Goal: Task Accomplishment & Management: Use online tool/utility

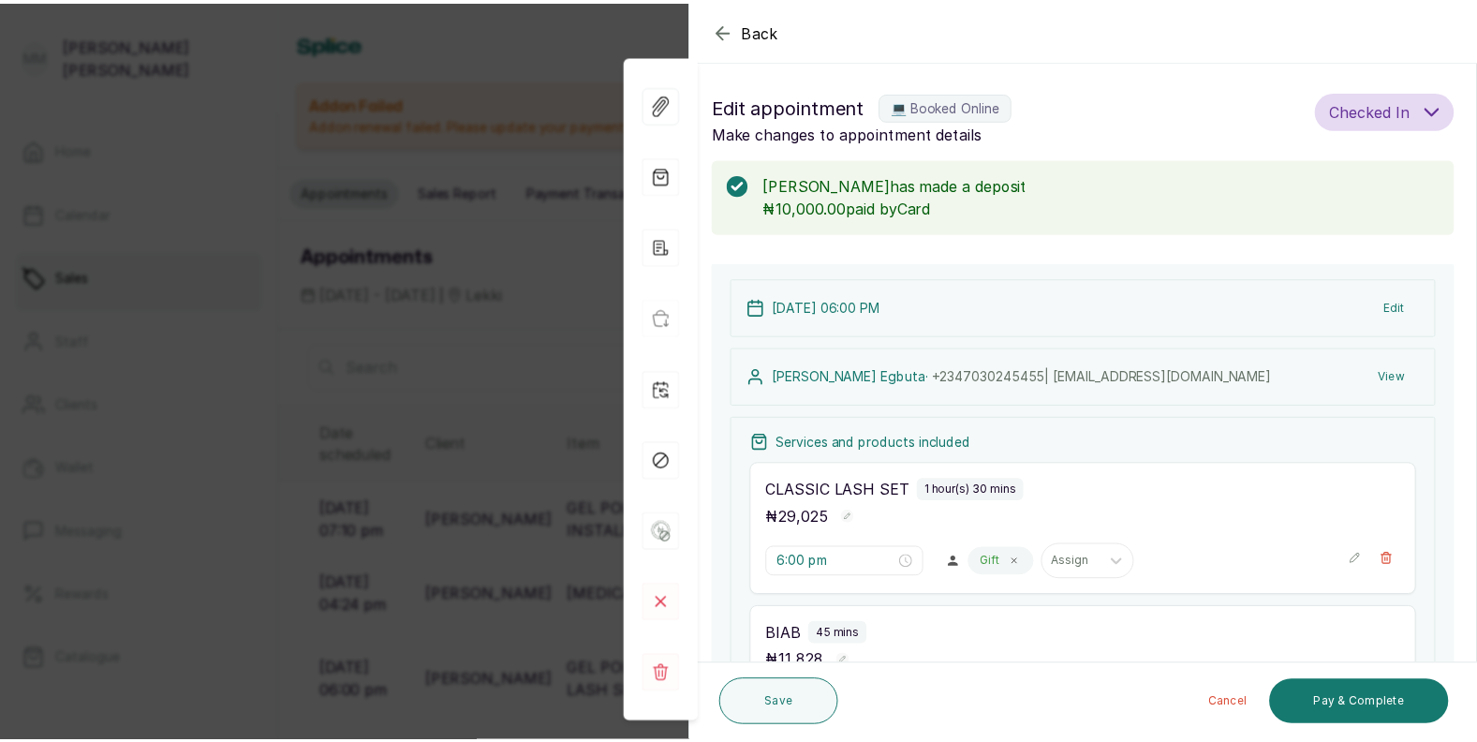
scroll to position [53, 0]
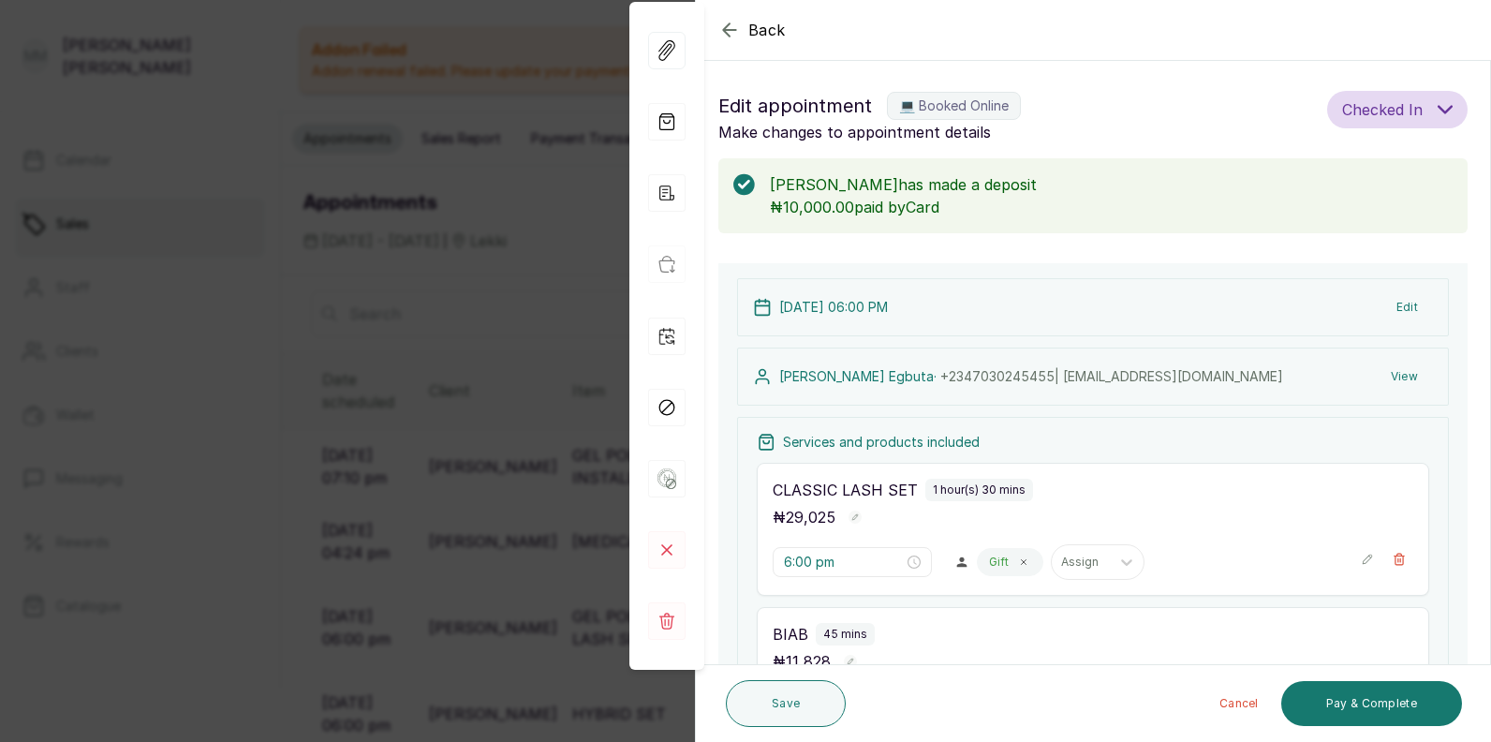
click at [277, 521] on div "Back Appointment Details Edit appointment 💻 Booked Online Make changes to appoi…" at bounding box center [745, 371] width 1491 height 742
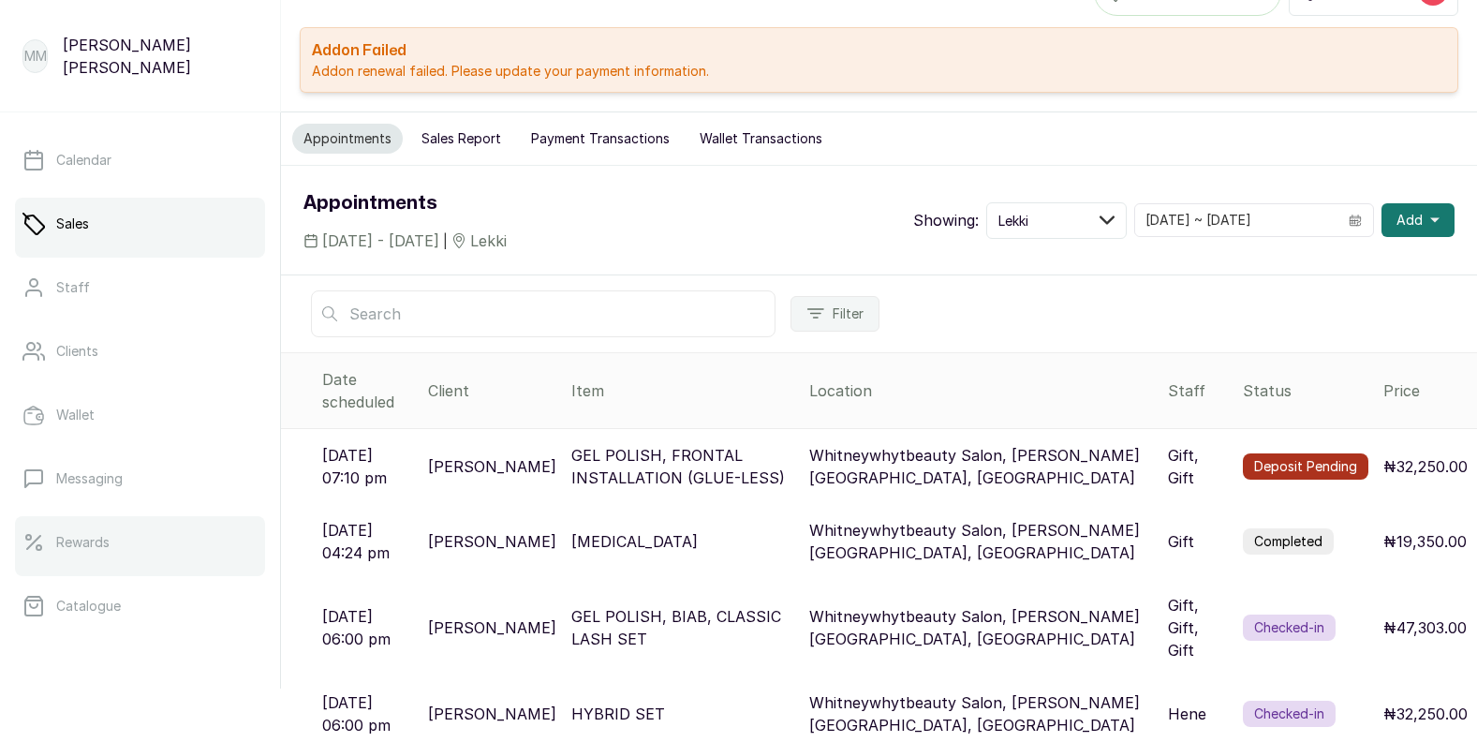
click at [89, 542] on p "Rewards" at bounding box center [82, 542] width 53 height 19
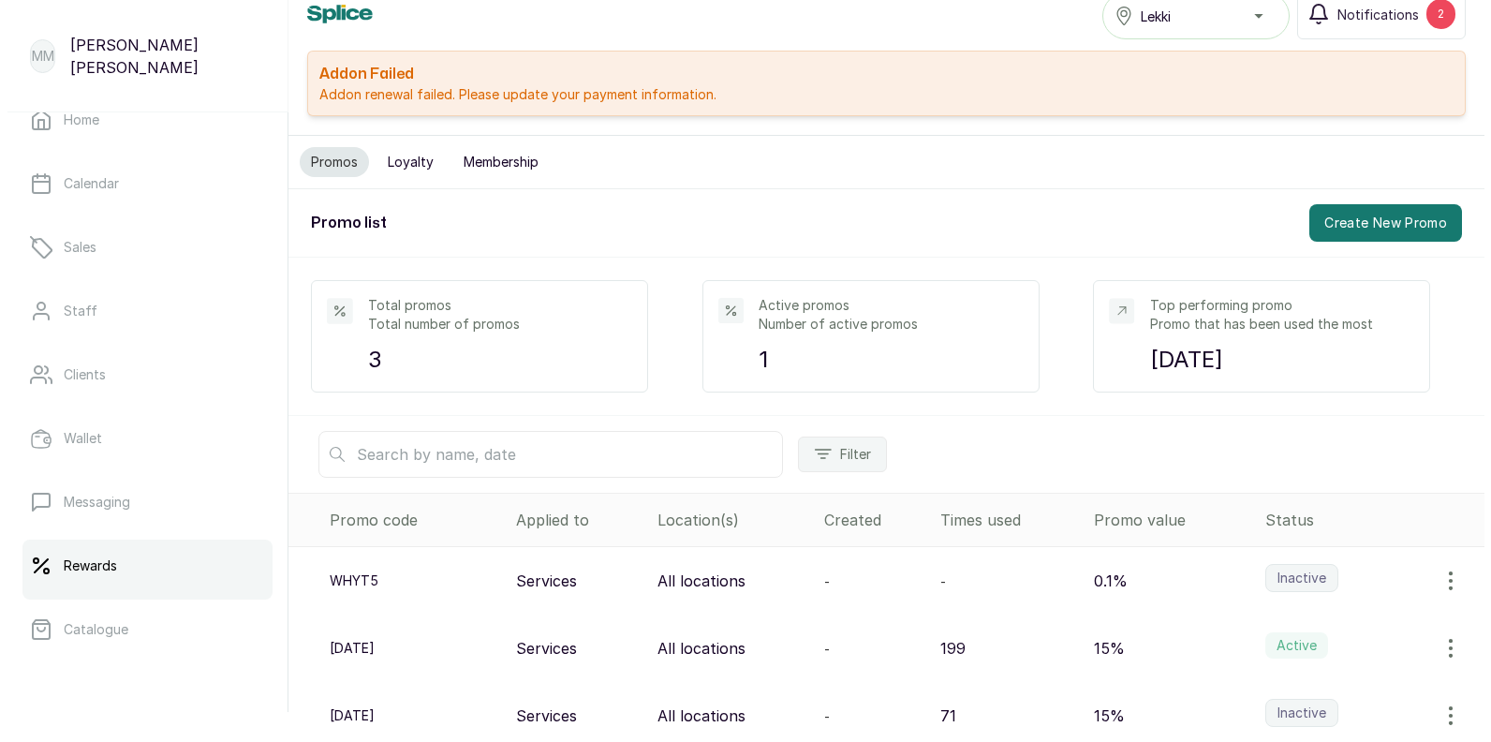
scroll to position [53, 0]
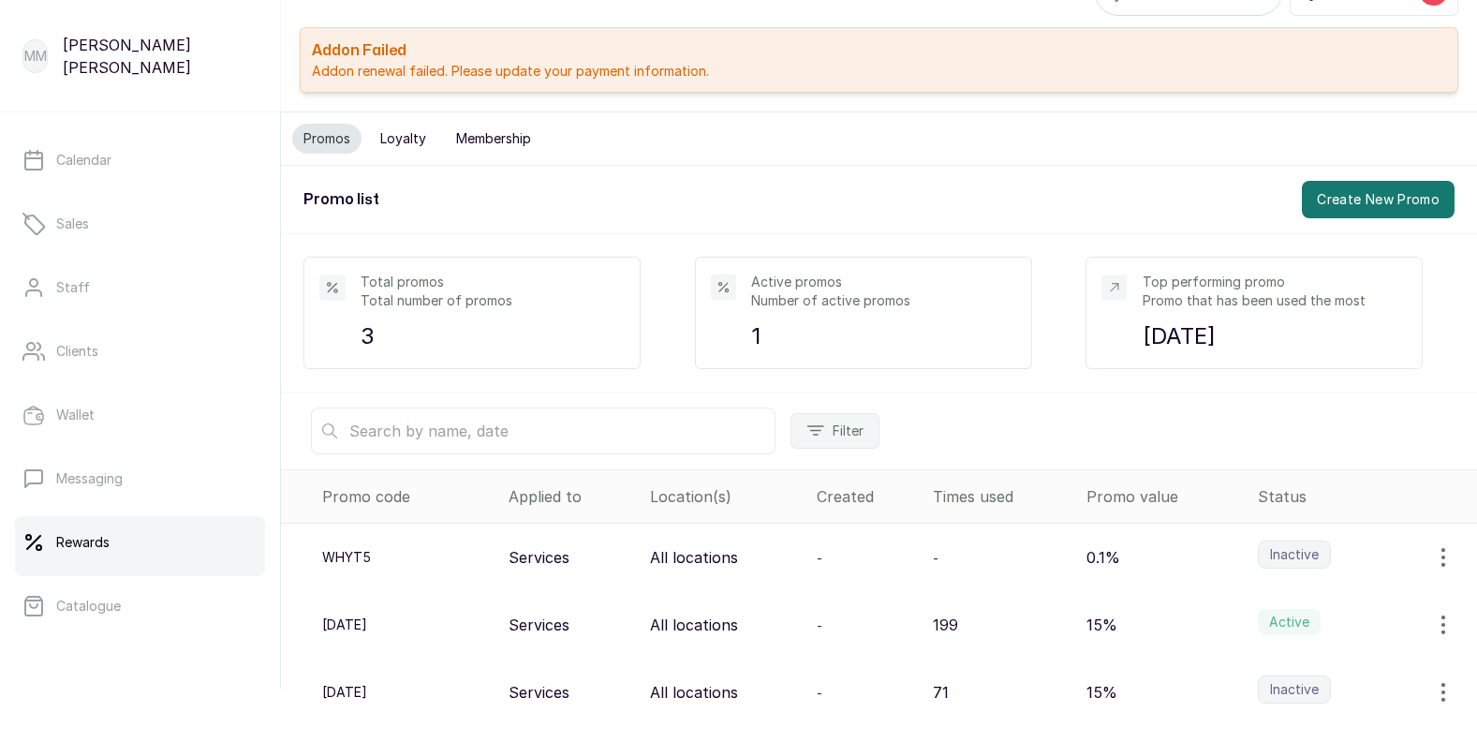
click at [1427, 140] on div "Promos Loyalty Membership" at bounding box center [879, 138] width 1196 height 53
click at [1361, 194] on button "Create New Promo" at bounding box center [1378, 199] width 153 height 37
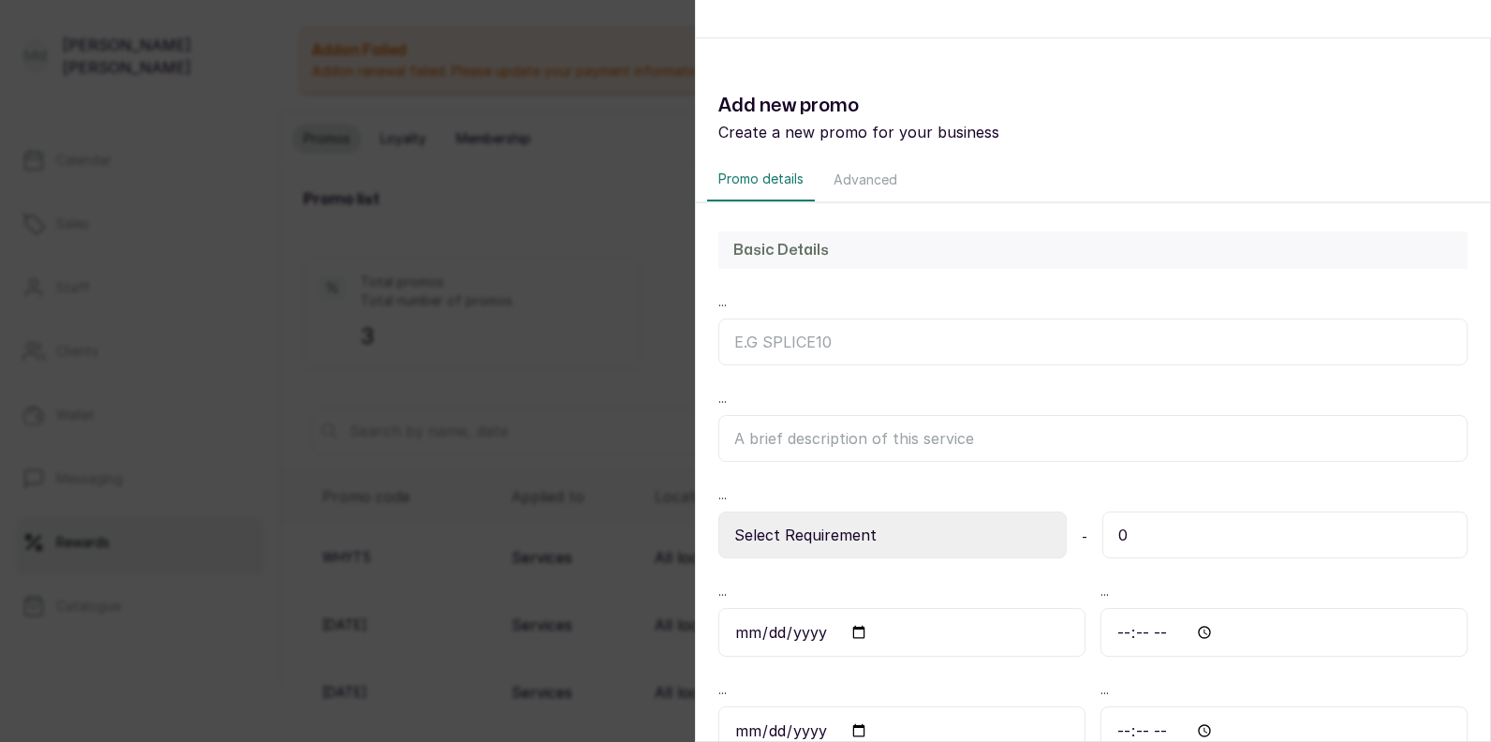
click at [747, 345] on input "text" at bounding box center [1092, 341] width 749 height 47
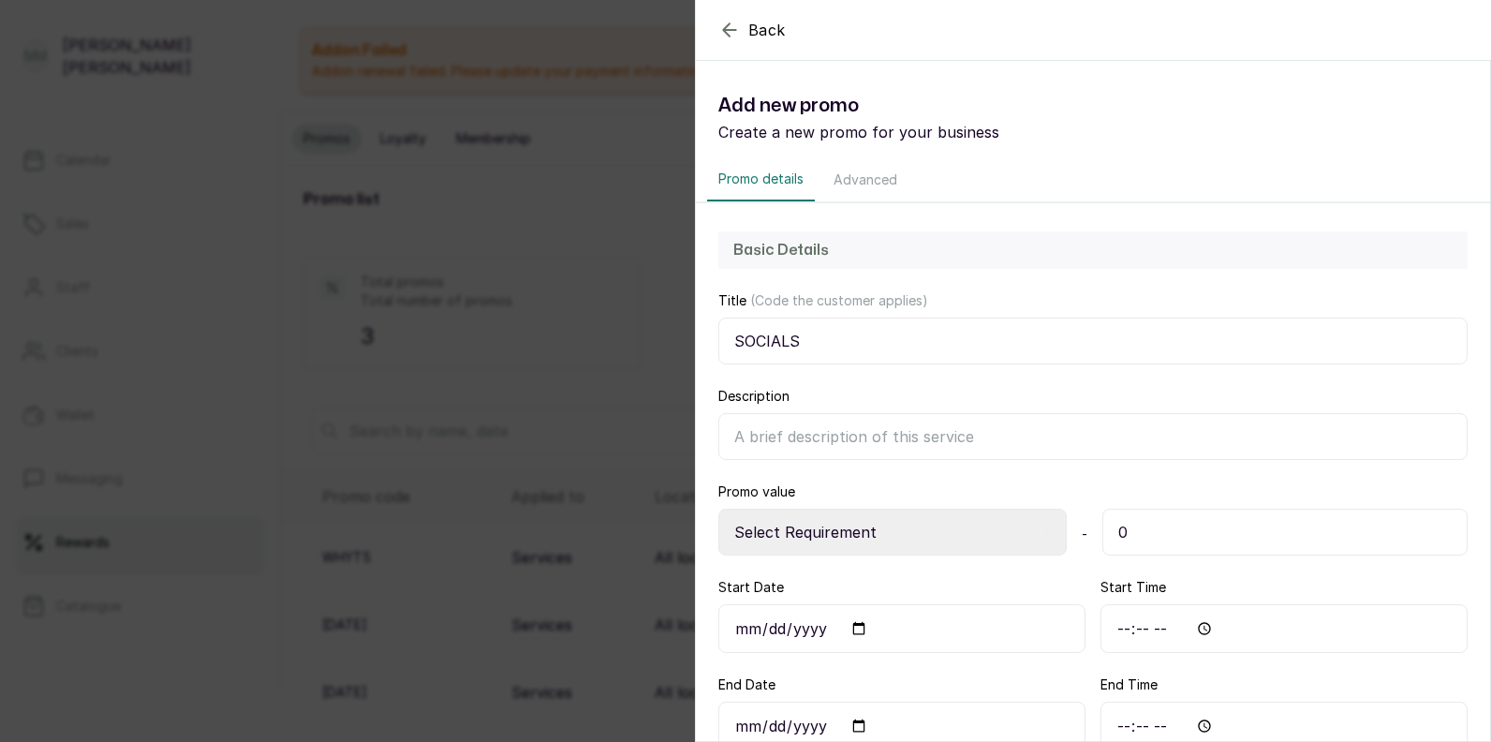
type input "socials"
click at [739, 432] on input "Description" at bounding box center [1092, 436] width 749 height 47
type input "10%"
